Goal: Browse casually: Explore the website without a specific task or goal

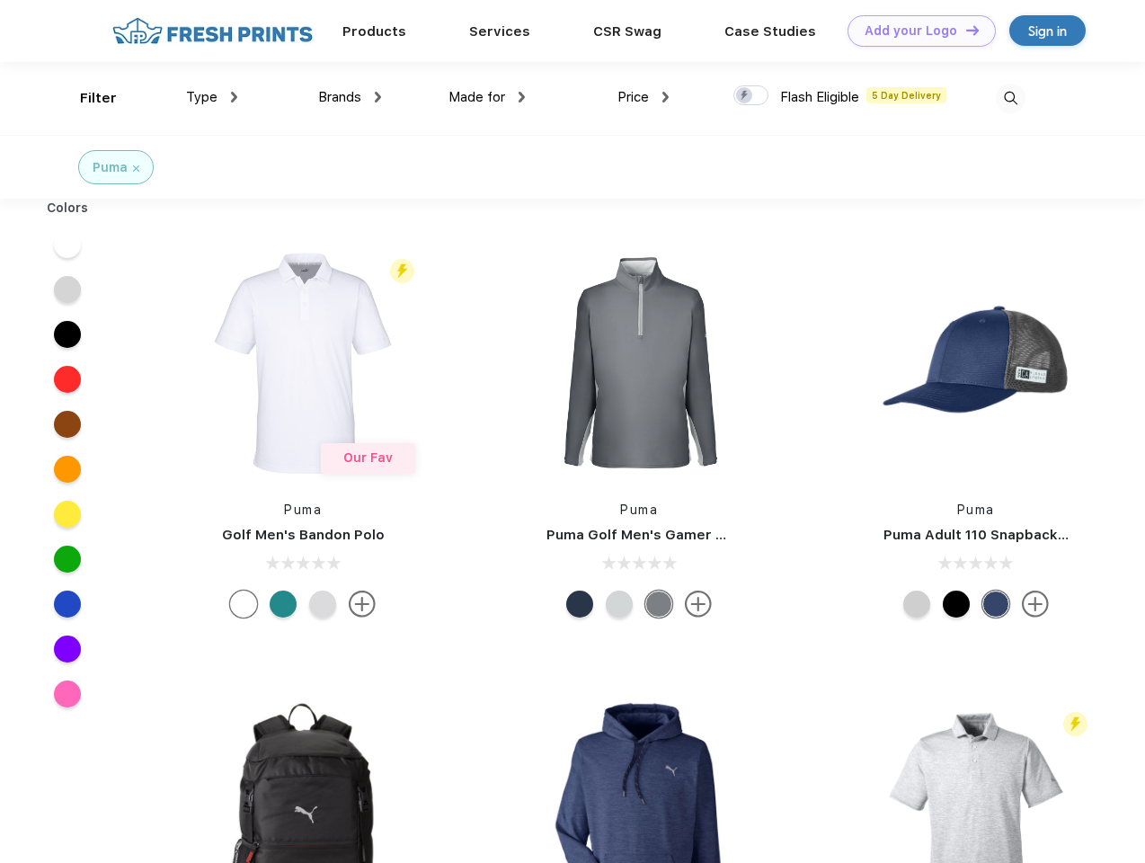
scroll to position [1, 0]
click at [915, 31] on link "Add your Logo Design Tool" at bounding box center [921, 30] width 148 height 31
click at [0, 0] on div "Design Tool" at bounding box center [0, 0] width 0 height 0
click at [964, 30] on link "Add your Logo Design Tool" at bounding box center [921, 30] width 148 height 31
click at [86, 98] on div "Filter" at bounding box center [98, 98] width 37 height 21
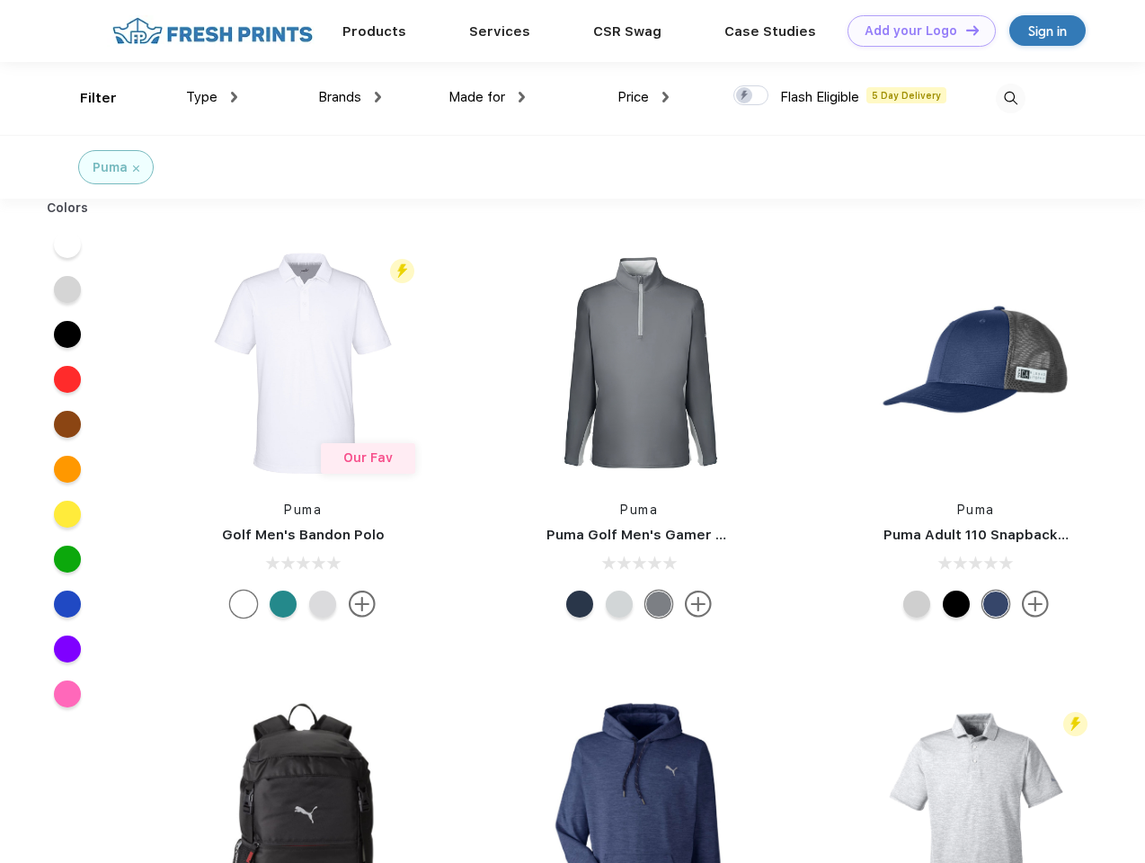
click at [212, 97] on span "Type" at bounding box center [201, 97] width 31 height 16
click at [350, 97] on span "Brands" at bounding box center [339, 97] width 43 height 16
click at [487, 97] on span "Made for" at bounding box center [476, 97] width 57 height 16
click at [643, 97] on span "Price" at bounding box center [632, 97] width 31 height 16
click at [751, 96] on div at bounding box center [750, 95] width 35 height 20
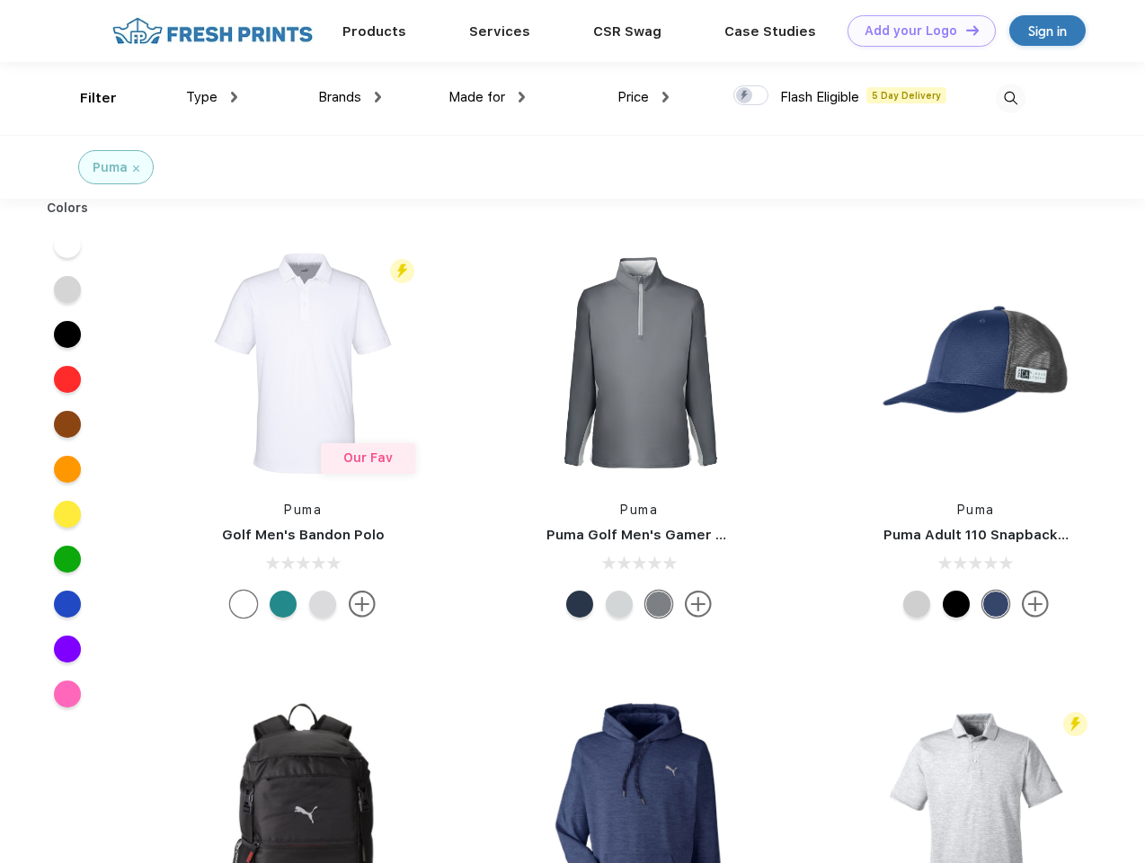
click at [745, 96] on input "checkbox" at bounding box center [739, 90] width 12 height 12
click at [1010, 98] on img at bounding box center [1011, 99] width 30 height 30
